Goal: Information Seeking & Learning: Learn about a topic

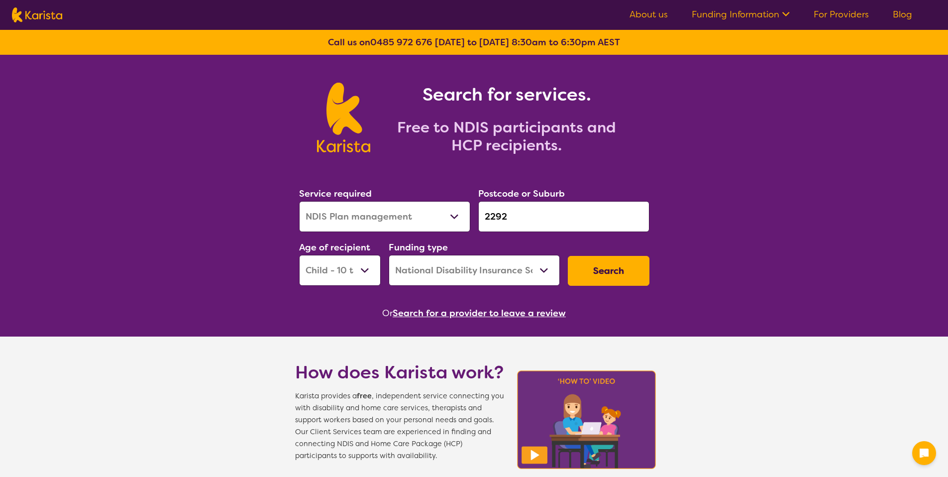
select select "NDIS Plan management"
select select "CH"
select select "NDIS"
click at [448, 210] on select "Allied Health Assistant Assessment ([MEDICAL_DATA] or [MEDICAL_DATA]) Behaviour…" at bounding box center [384, 216] width 171 height 31
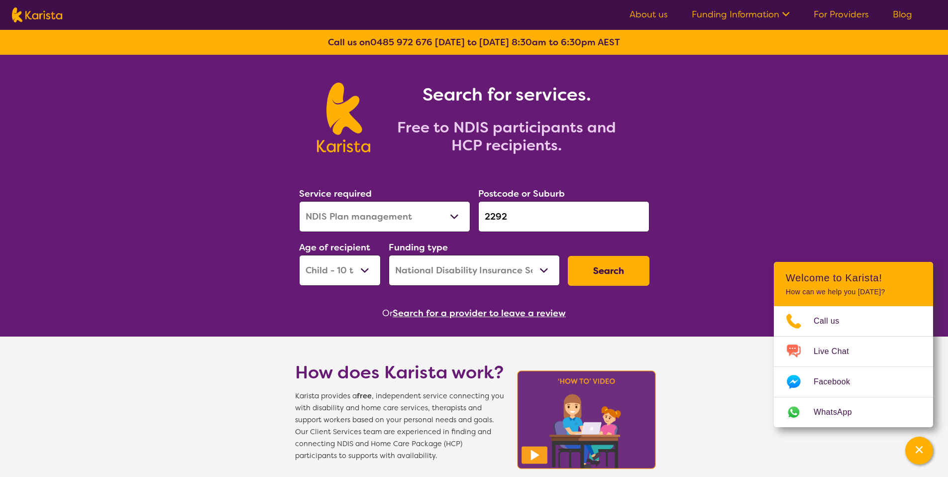
select select "[MEDICAL_DATA]"
click at [299, 201] on select "Allied Health Assistant Assessment ([MEDICAL_DATA] or [MEDICAL_DATA]) Behaviour…" at bounding box center [384, 216] width 171 height 31
click at [491, 222] on input "2292" at bounding box center [563, 216] width 171 height 31
click at [520, 218] on input "2292" at bounding box center [563, 216] width 171 height 31
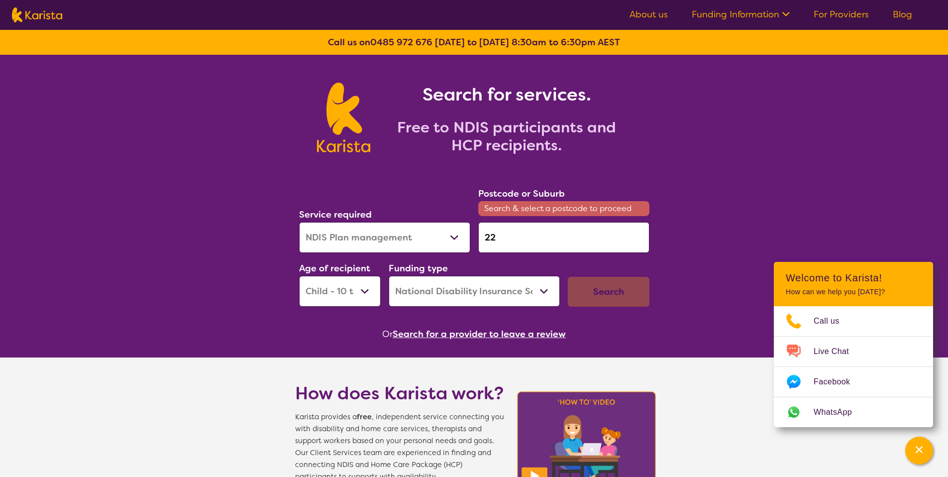
type input "2"
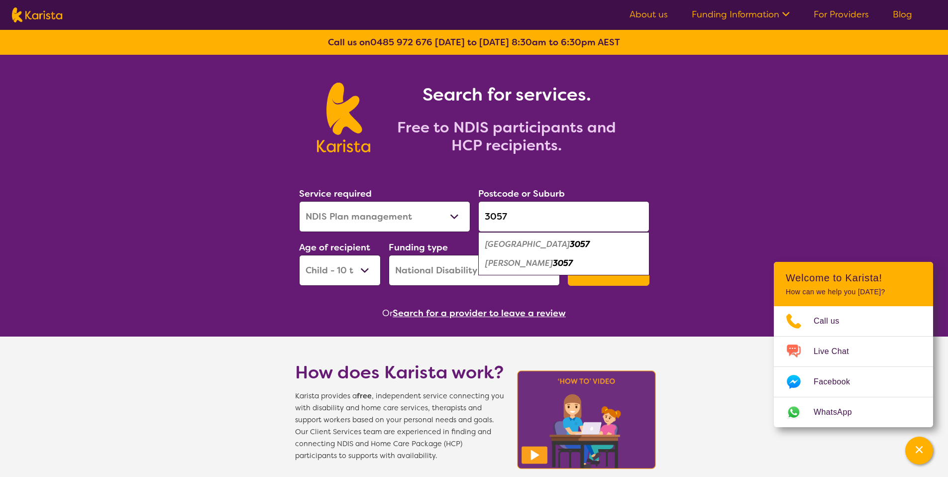
type input "3057"
click at [518, 236] on div "[GEOGRAPHIC_DATA] 3057" at bounding box center [563, 244] width 161 height 19
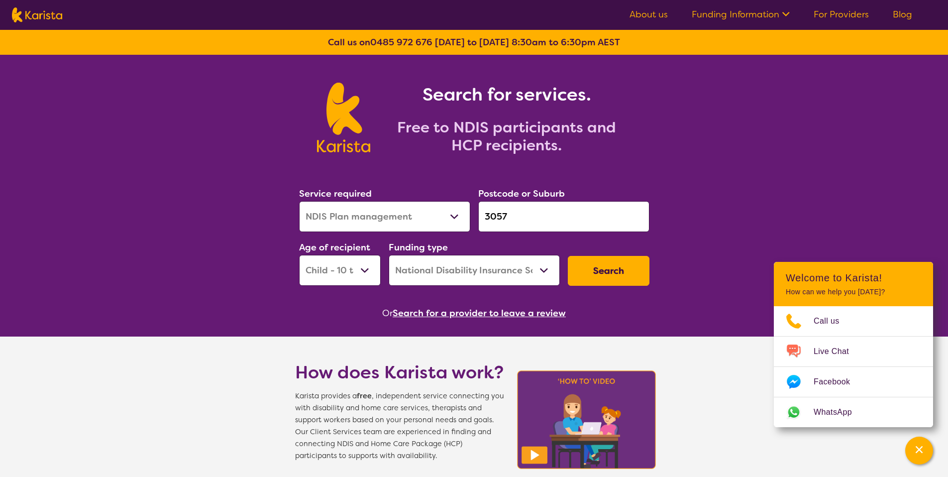
click at [515, 224] on input "3057" at bounding box center [563, 216] width 171 height 31
click at [519, 214] on input "3057" at bounding box center [563, 216] width 171 height 31
click at [586, 271] on button "Search" at bounding box center [609, 271] width 82 height 30
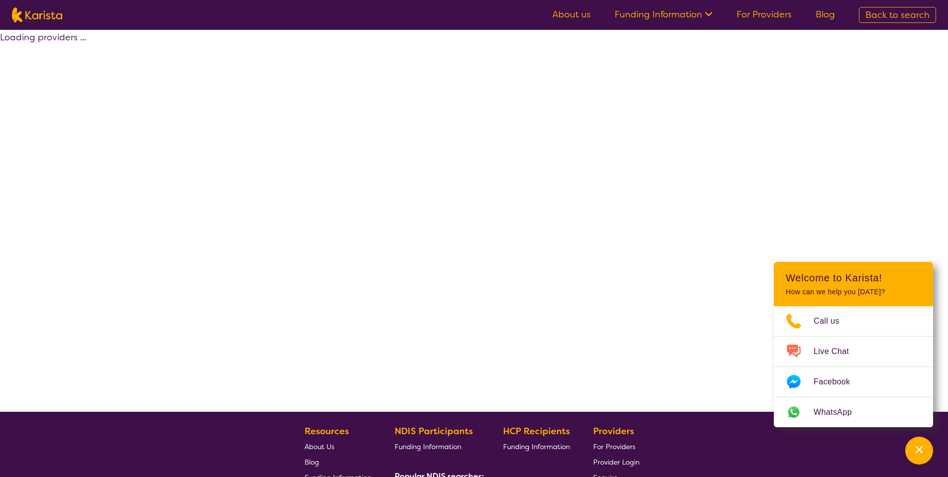
select select "by_score"
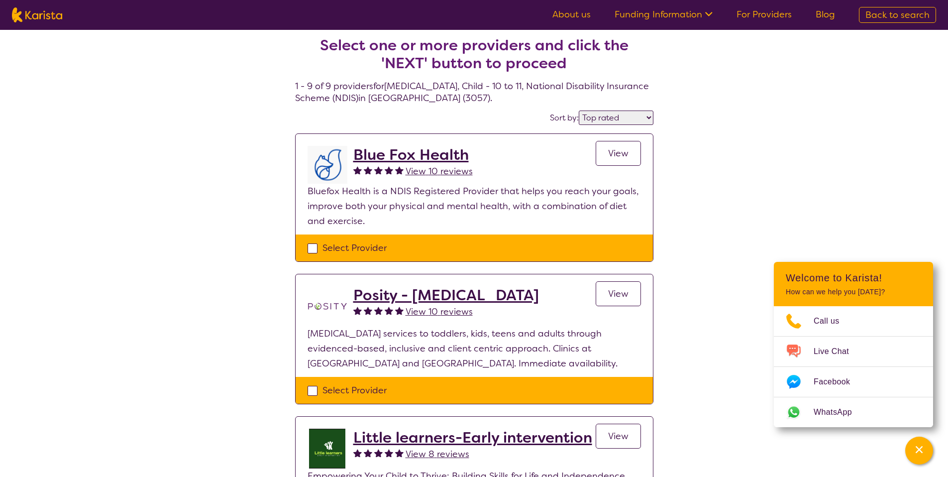
scroll to position [13, 0]
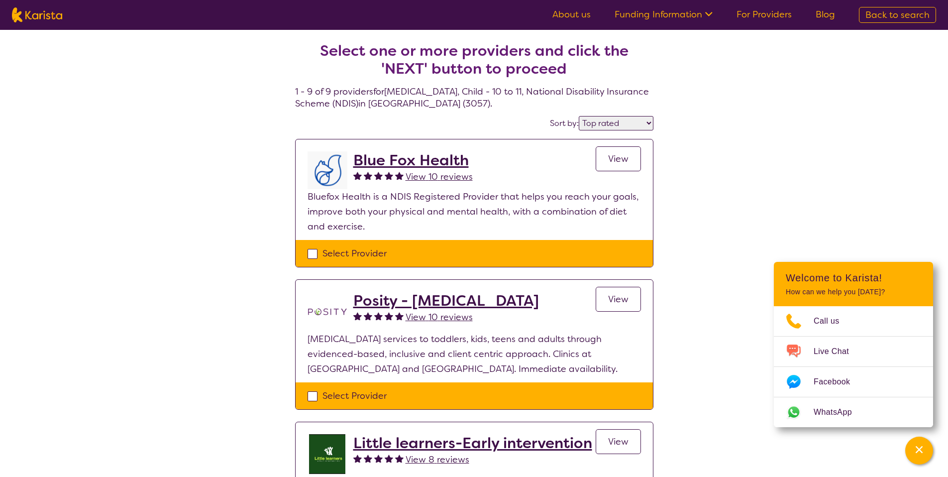
select select "[MEDICAL_DATA]"
select select "CH"
select select "NDIS"
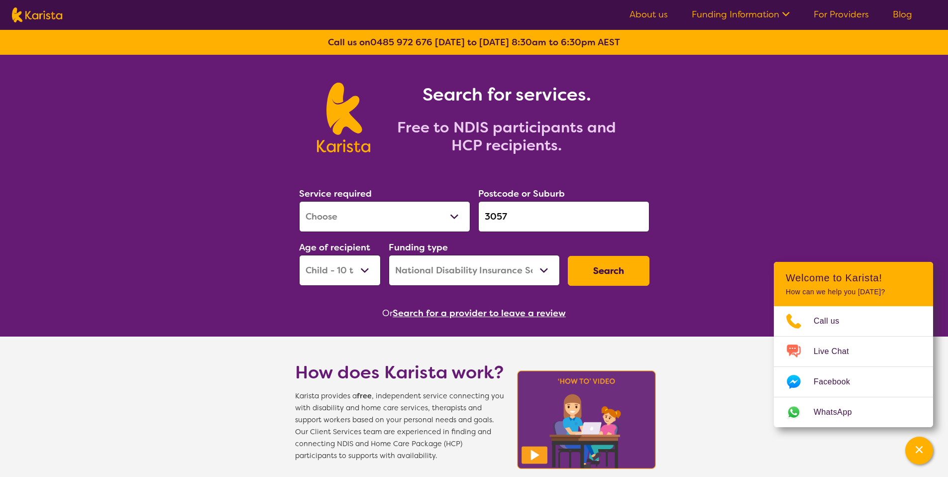
click at [372, 264] on select "Early Childhood - 0 to 9 Child - 10 to 11 Adolescent - 12 to 17 Adult - 18 to 6…" at bounding box center [340, 270] width 82 height 31
click at [593, 277] on button "Search" at bounding box center [609, 271] width 82 height 30
select select "by_score"
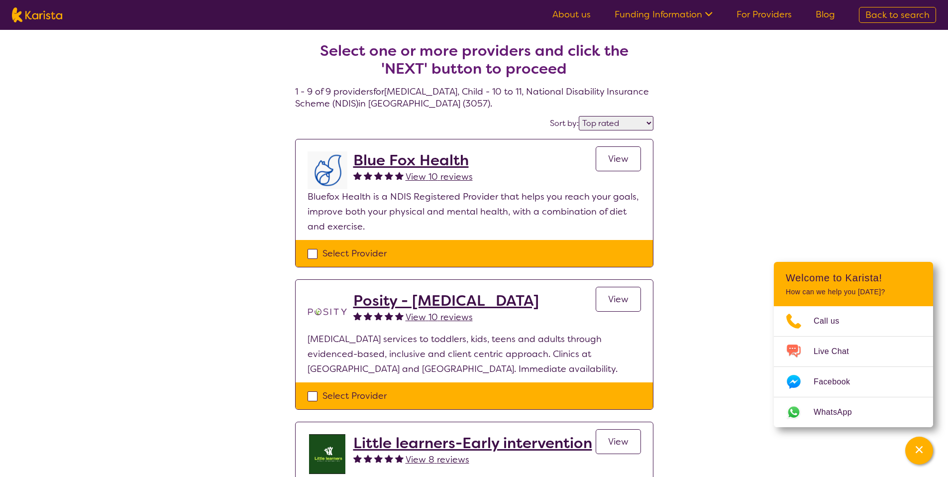
click at [886, 23] on nav "About us Funding Information NDIS - National Disability Insurance Scheme HCP - …" at bounding box center [474, 15] width 948 height 30
click at [884, 21] on link "Back to search" at bounding box center [897, 15] width 77 height 16
select select "[MEDICAL_DATA]"
select select "CH"
select select "NDIS"
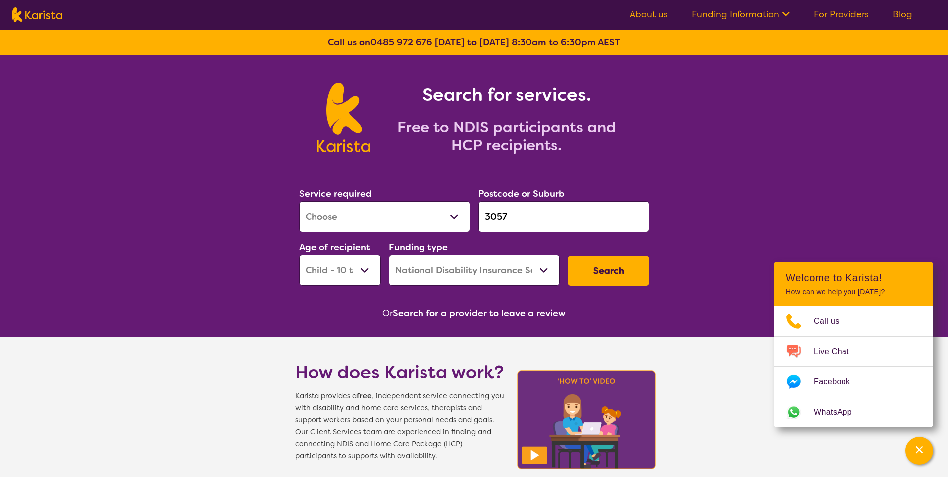
click at [328, 269] on select "Early Childhood - 0 to 9 Child - 10 to 11 Adolescent - 12 to 17 Adult - 18 to 6…" at bounding box center [340, 270] width 82 height 31
select select "EC"
click at [299, 255] on select "Early Childhood - 0 to 9 Child - 10 to 11 Adolescent - 12 to 17 Adult - 18 to 6…" at bounding box center [340, 270] width 82 height 31
click at [571, 271] on button "Search" at bounding box center [609, 271] width 82 height 30
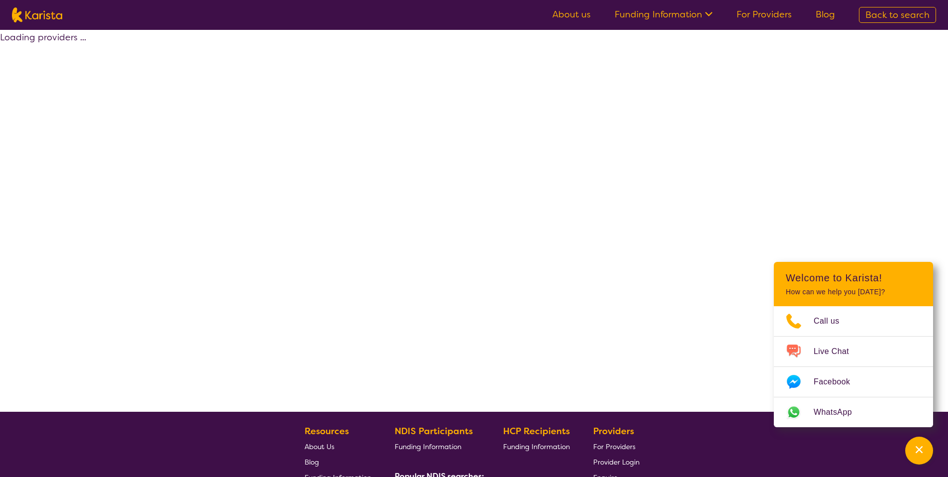
select select "by_score"
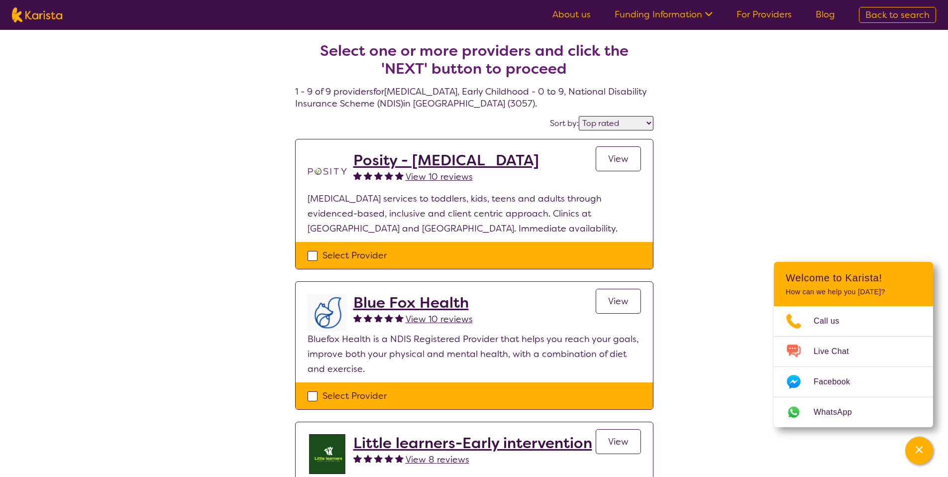
click at [880, 2] on nav "About us Funding Information NDIS - National Disability Insurance Scheme HCP - …" at bounding box center [474, 15] width 948 height 30
click at [883, 11] on span "Back to search" at bounding box center [897, 15] width 64 height 12
select select "[MEDICAL_DATA]"
select select "EC"
select select "NDIS"
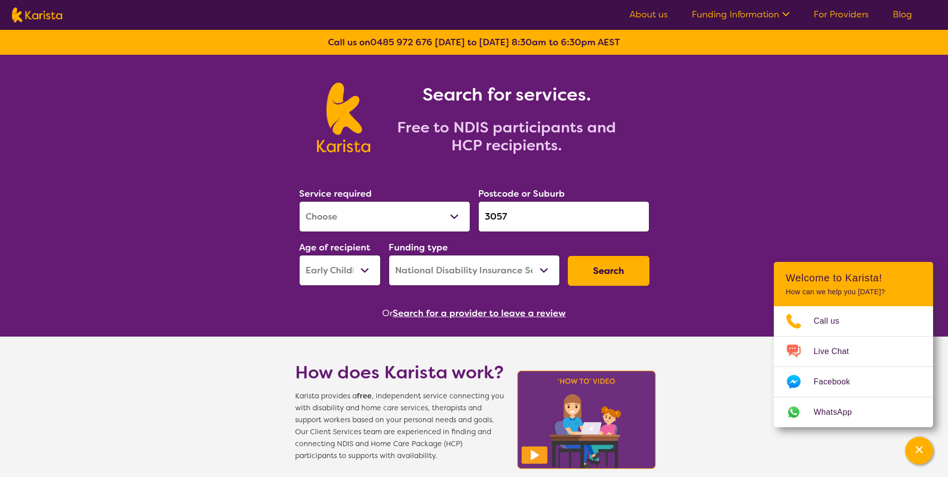
click at [538, 233] on div "Postcode or Suburb 3057" at bounding box center [563, 209] width 179 height 54
click at [537, 231] on input "3057" at bounding box center [563, 216] width 171 height 31
click at [536, 223] on input "3057" at bounding box center [563, 216] width 171 height 31
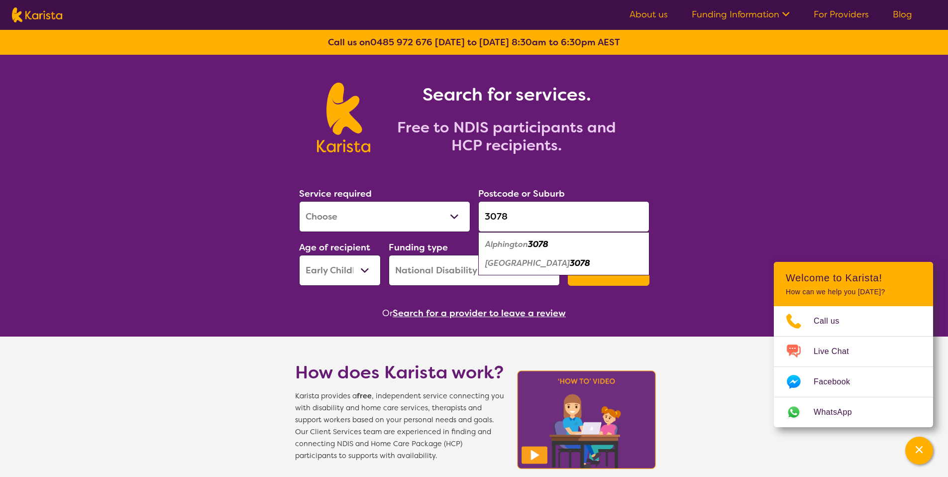
type input "3078"
click at [536, 244] on em "3078" at bounding box center [538, 244] width 20 height 10
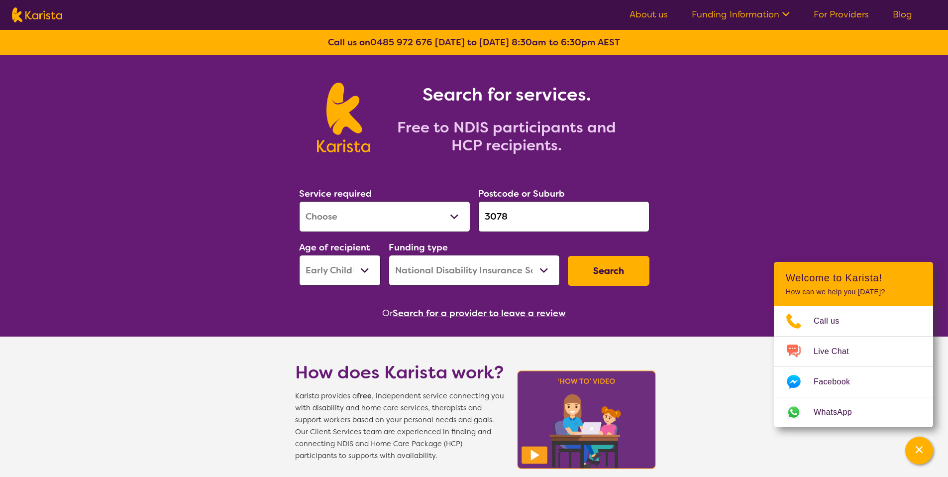
click at [603, 279] on button "Search" at bounding box center [609, 271] width 82 height 30
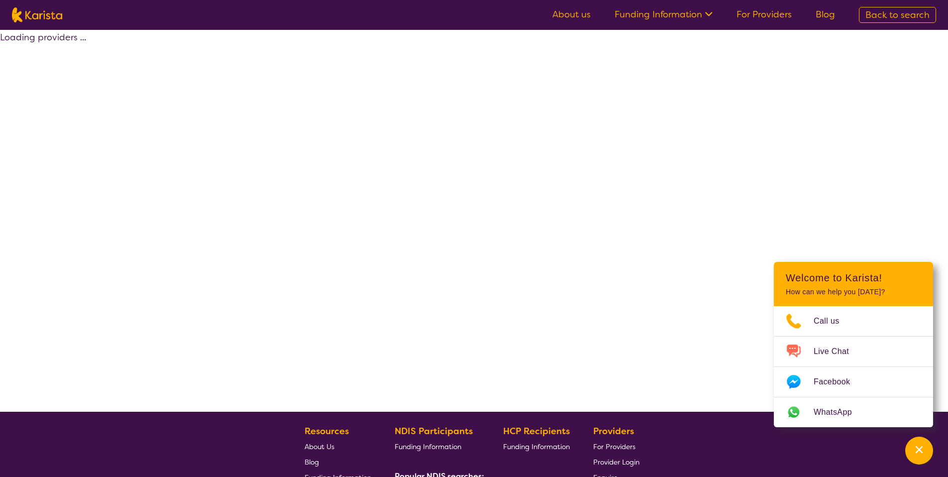
select select "by_score"
